Goal: Information Seeking & Learning: Learn about a topic

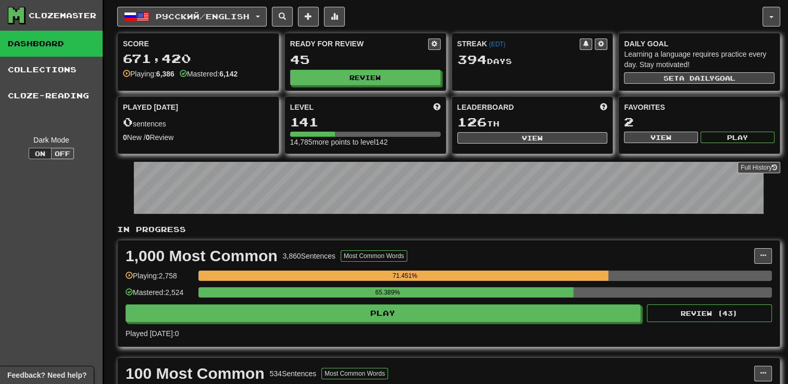
click at [463, 323] on div "1,000 Most Common 3,860 Sentences Most Common Words Manage Sentences Unpin from…" at bounding box center [449, 294] width 662 height 106
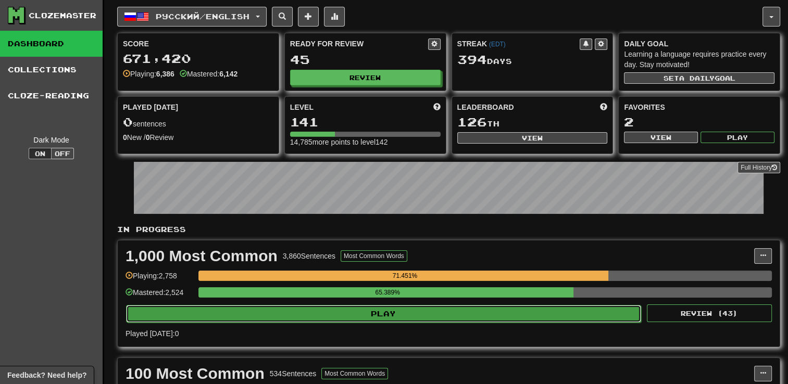
click at [473, 311] on button "Play" at bounding box center [383, 314] width 515 height 18
select select "**"
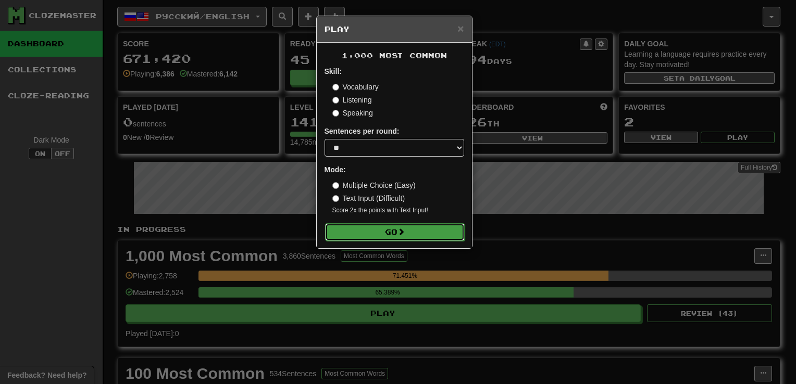
click at [422, 234] on button "Go" at bounding box center [395, 232] width 140 height 18
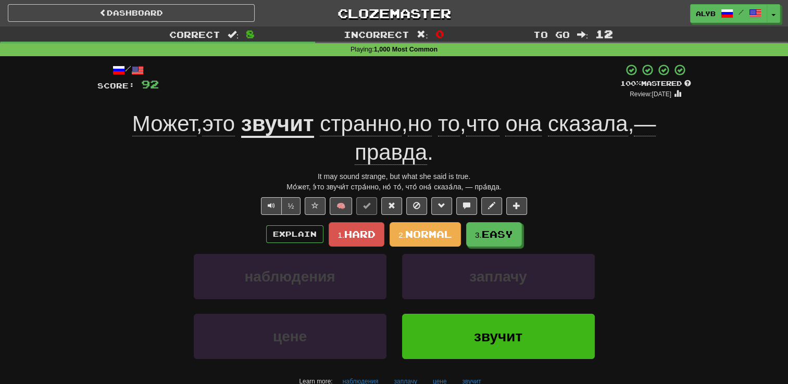
click at [178, 241] on div "Explain 1. Hard 2. Normal 3. Easy" at bounding box center [394, 234] width 594 height 24
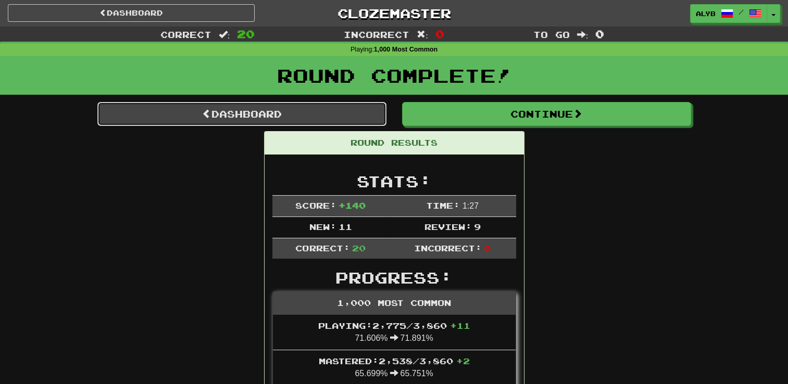
click at [287, 121] on link "Dashboard" at bounding box center [241, 114] width 289 height 24
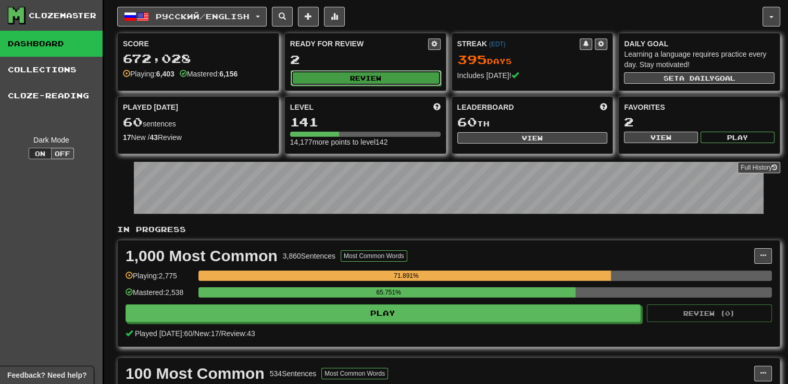
click at [338, 77] on button "Review" at bounding box center [366, 78] width 151 height 16
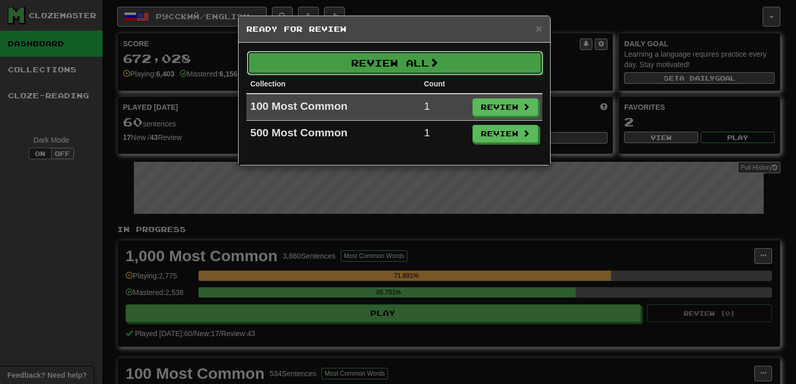
click at [411, 55] on button "Review All" at bounding box center [395, 63] width 296 height 24
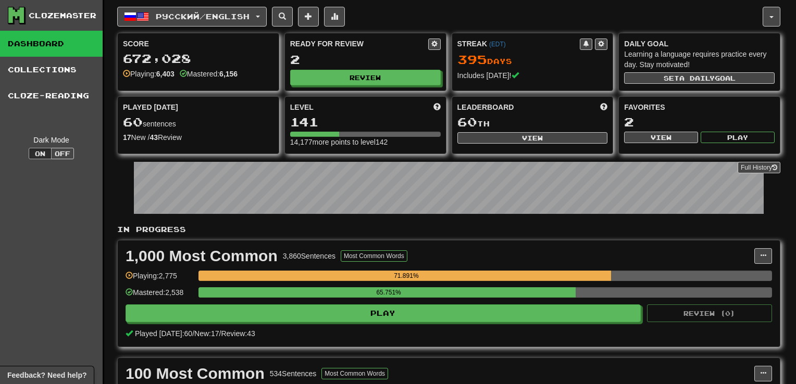
select select "**"
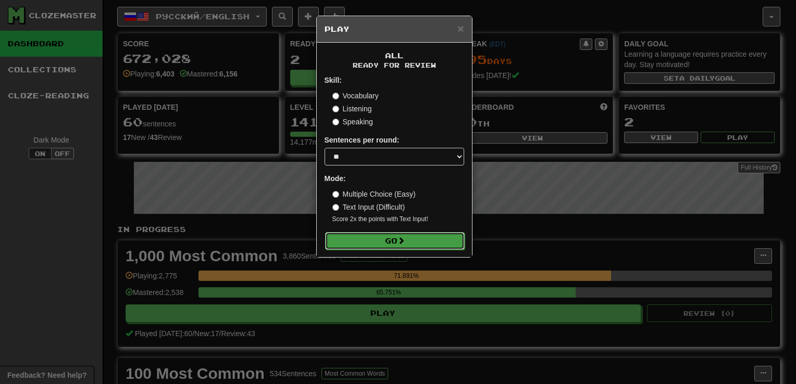
click at [418, 238] on button "Go" at bounding box center [395, 241] width 140 height 18
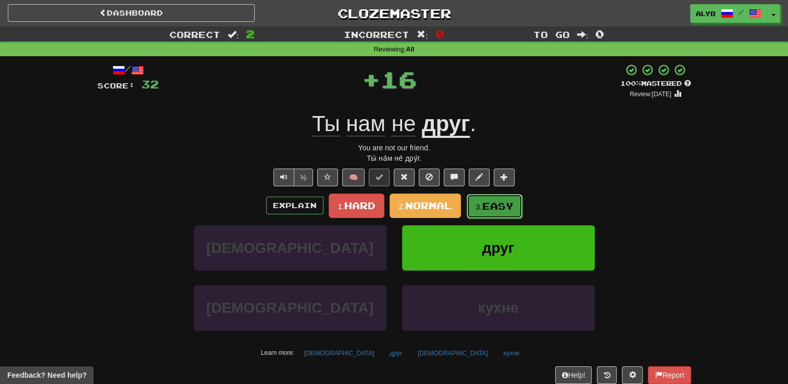
click at [477, 216] on button "3. Easy" at bounding box center [495, 206] width 56 height 24
